Goal: Download file/media

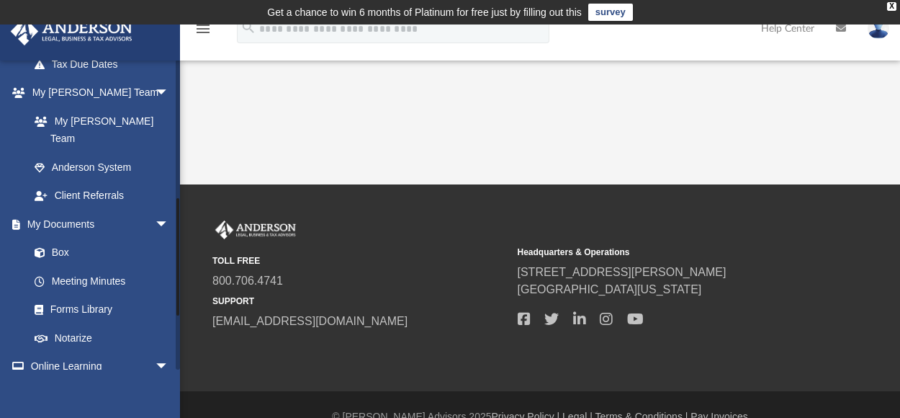
scroll to position [356, 0]
click at [88, 238] on link "Box" at bounding box center [105, 252] width 171 height 29
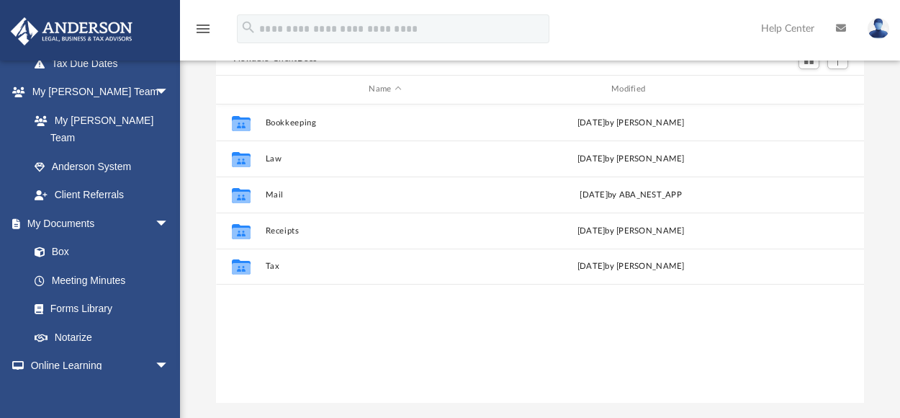
scroll to position [174, 0]
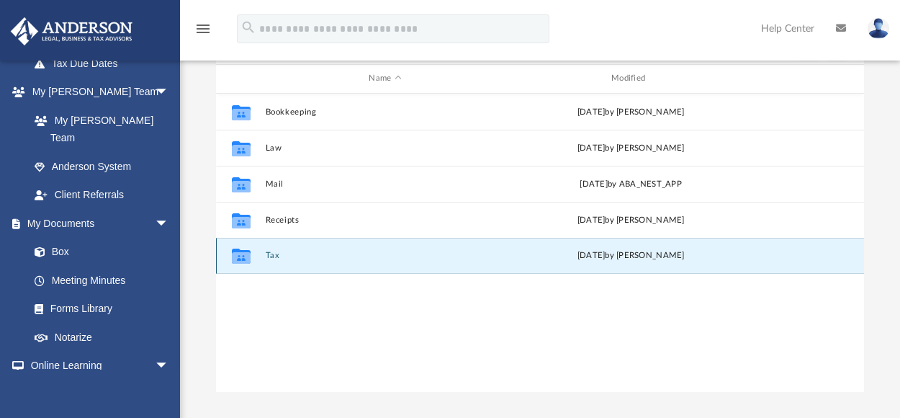
click at [272, 251] on button "Tax" at bounding box center [386, 255] width 240 height 9
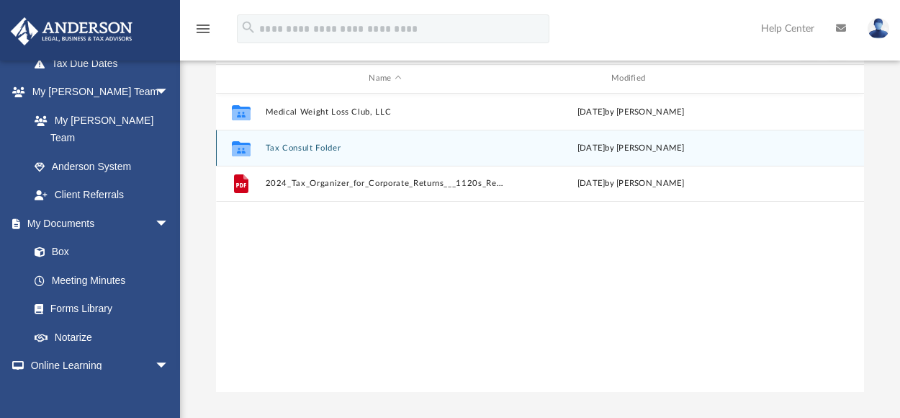
click at [335, 148] on button "Tax Consult Folder" at bounding box center [386, 147] width 240 height 9
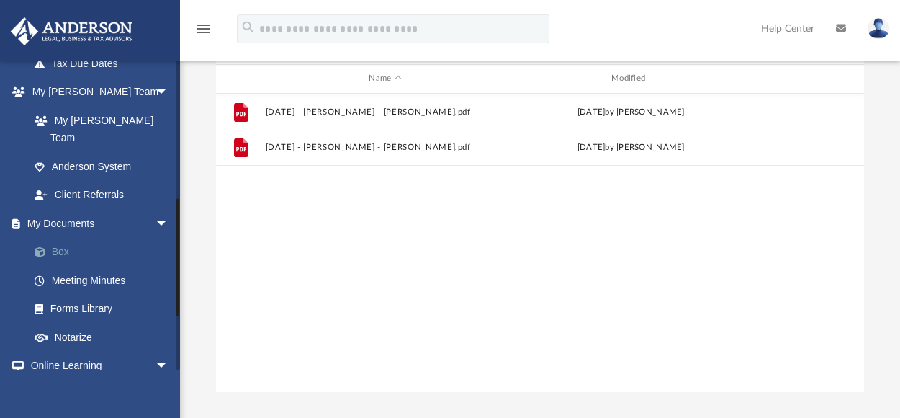
click at [78, 238] on link "Box" at bounding box center [105, 252] width 171 height 29
click at [68, 238] on link "Box" at bounding box center [105, 252] width 171 height 29
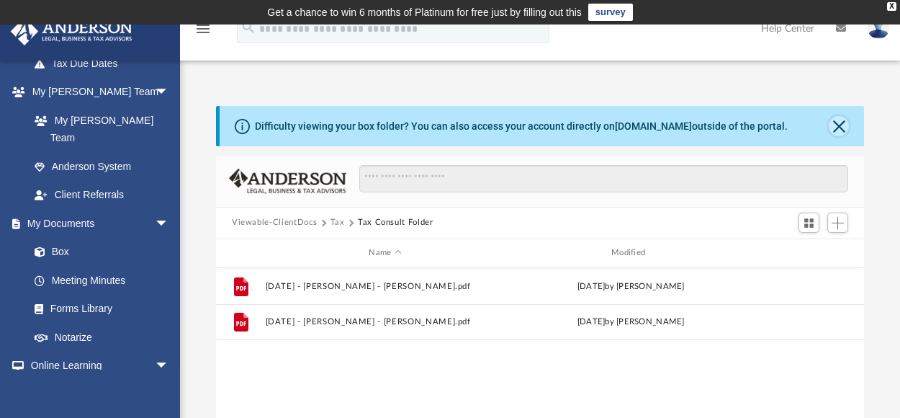
click at [836, 119] on button "Close" at bounding box center [839, 126] width 20 height 20
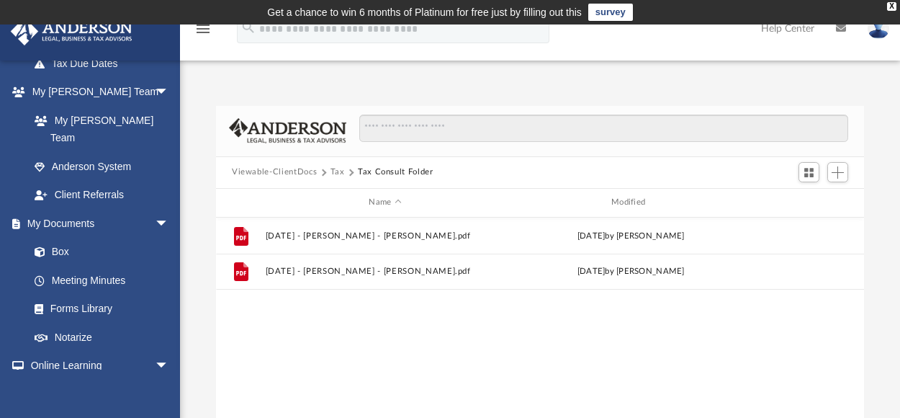
click at [331, 168] on button "Tax" at bounding box center [338, 172] width 14 height 13
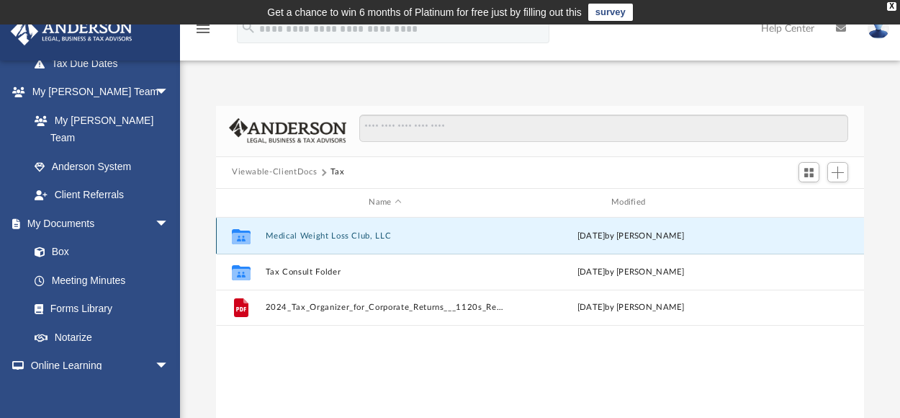
click at [304, 230] on button "Medical Weight Loss Club, LLC" at bounding box center [386, 234] width 240 height 9
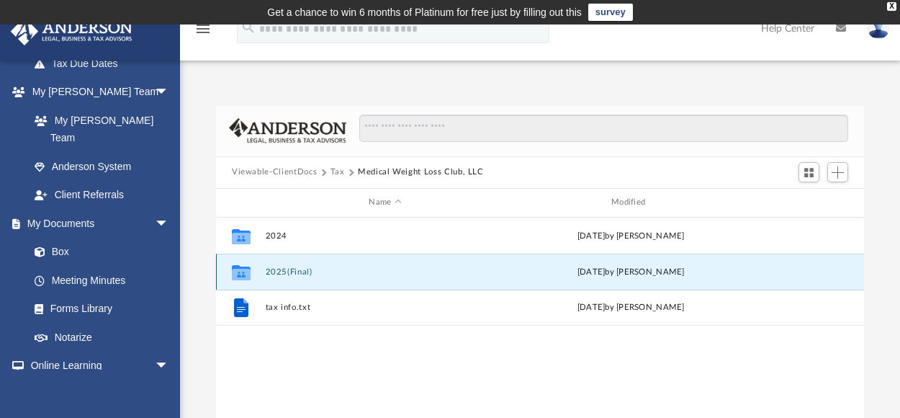
click at [294, 275] on button "2025(Final)" at bounding box center [386, 270] width 240 height 9
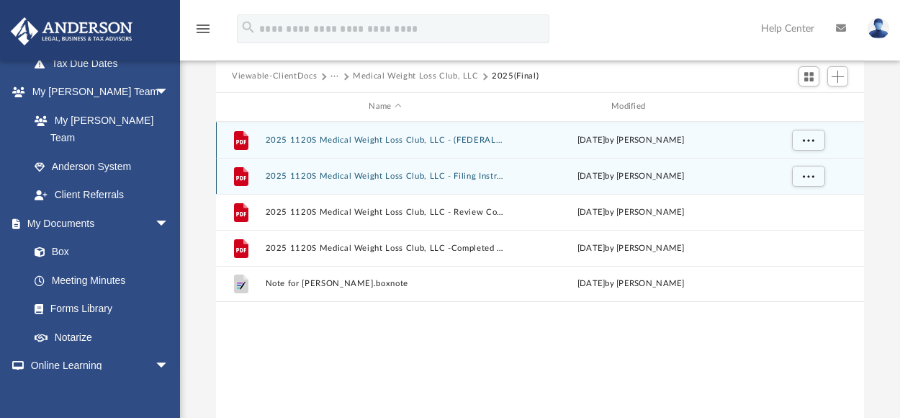
scroll to position [97, 0]
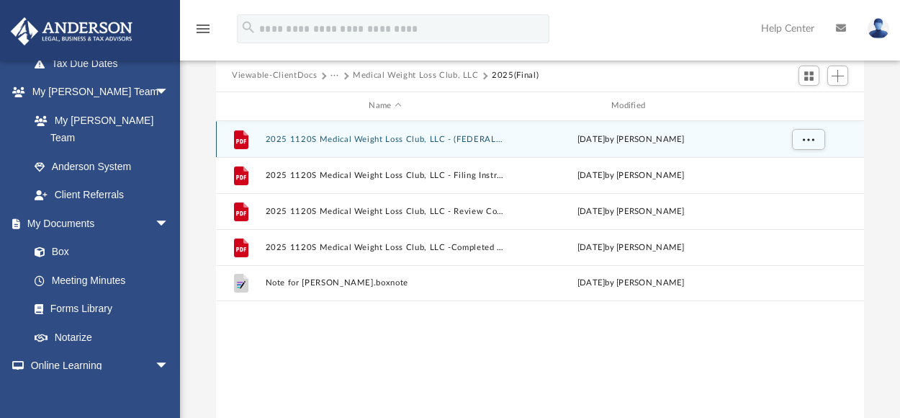
click at [467, 143] on button "2025 1120S Medical Weight Loss Club, LLC - (FEDERAL) Print, Sign, & Mail.pdf" at bounding box center [386, 138] width 240 height 9
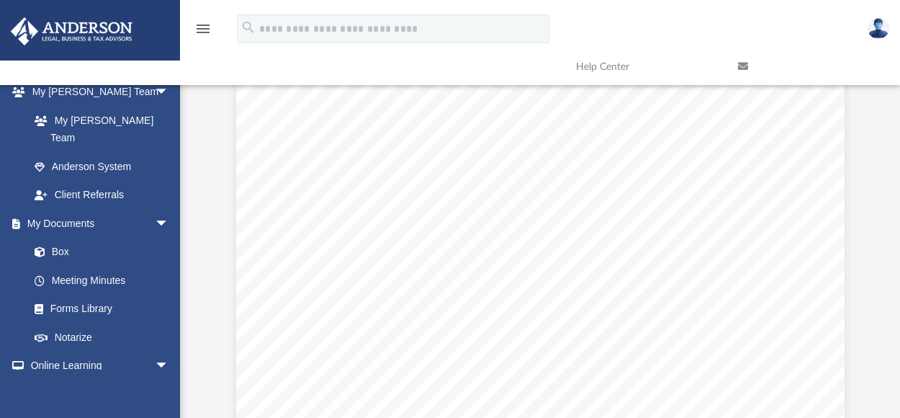
scroll to position [0, 0]
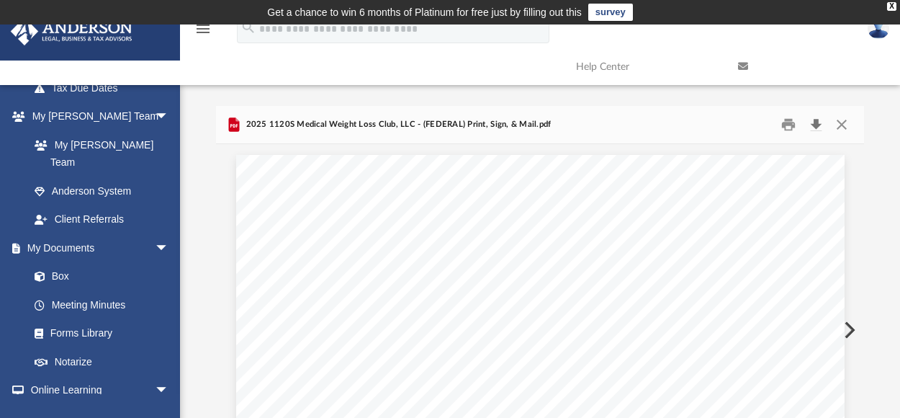
click at [811, 125] on button "Download" at bounding box center [816, 124] width 26 height 22
